Goal: Transaction & Acquisition: Purchase product/service

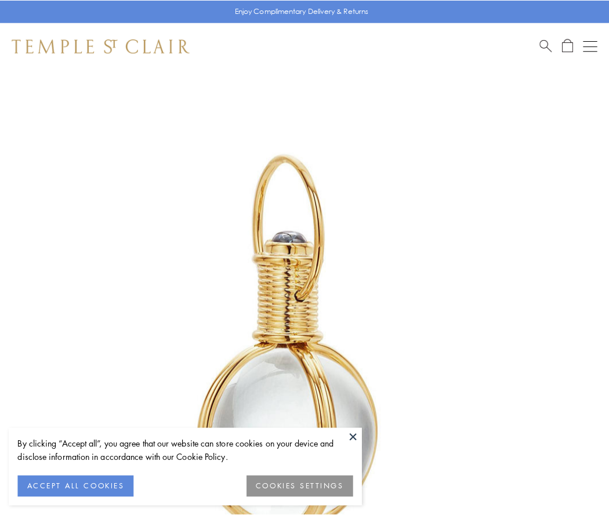
scroll to position [303, 0]
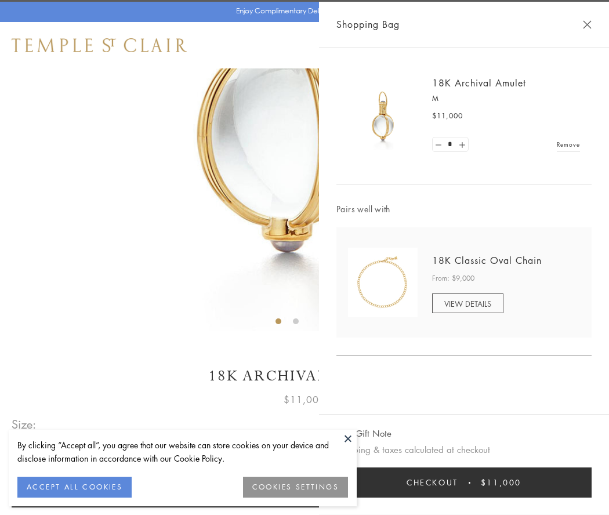
click at [464, 483] on button "Checkout $11,000" at bounding box center [463, 483] width 255 height 30
